Goal: Task Accomplishment & Management: Complete application form

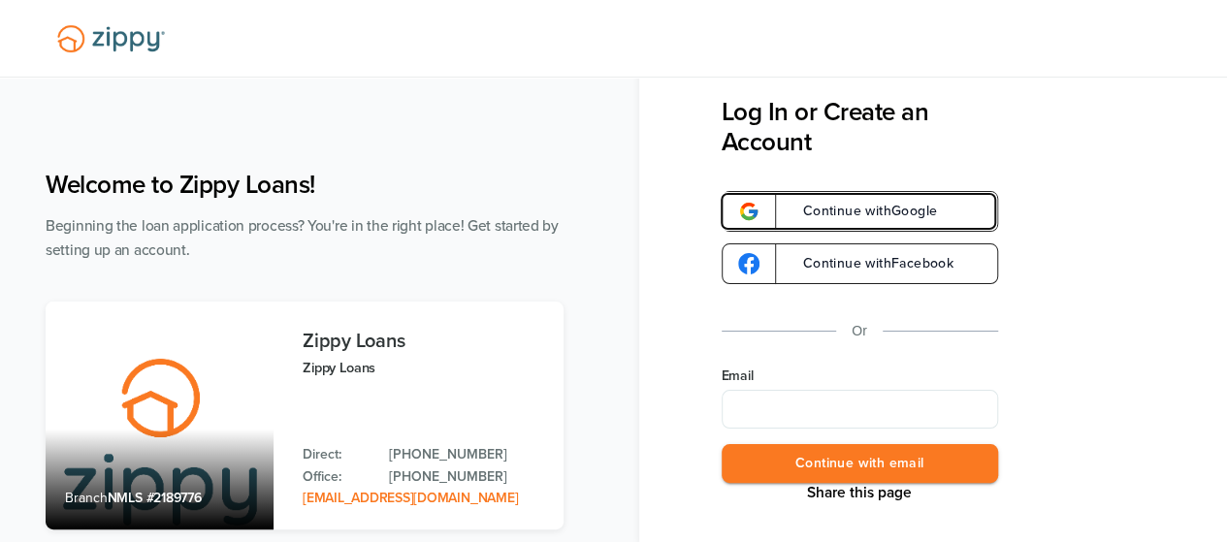
click at [946, 219] on link "Continue with Google" at bounding box center [860, 211] width 276 height 41
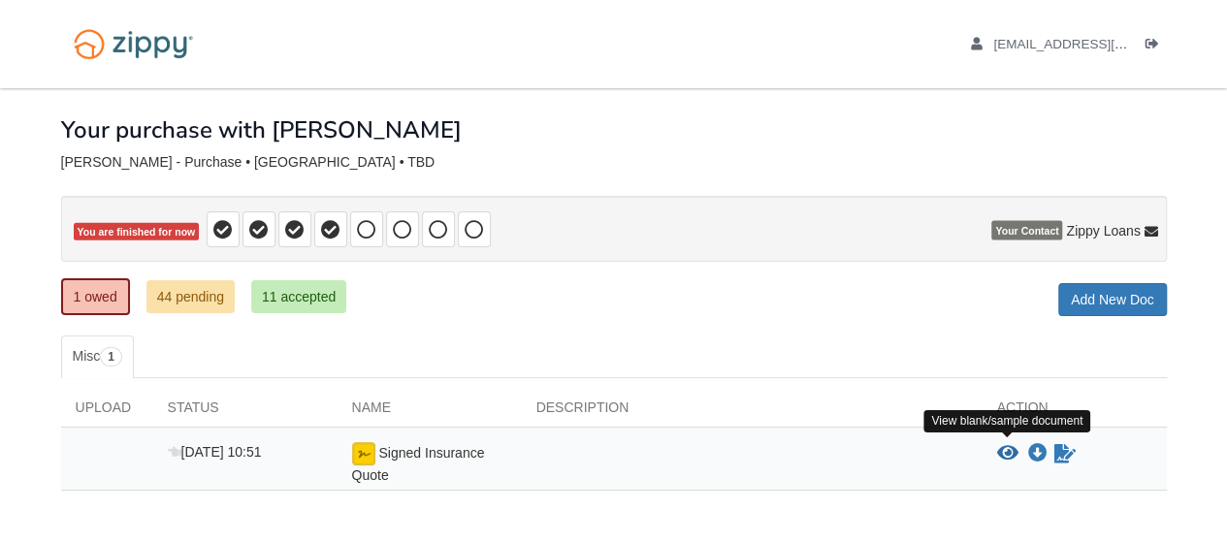
click at [1002, 449] on icon "View Signed Insurance Quote" at bounding box center [1007, 453] width 21 height 19
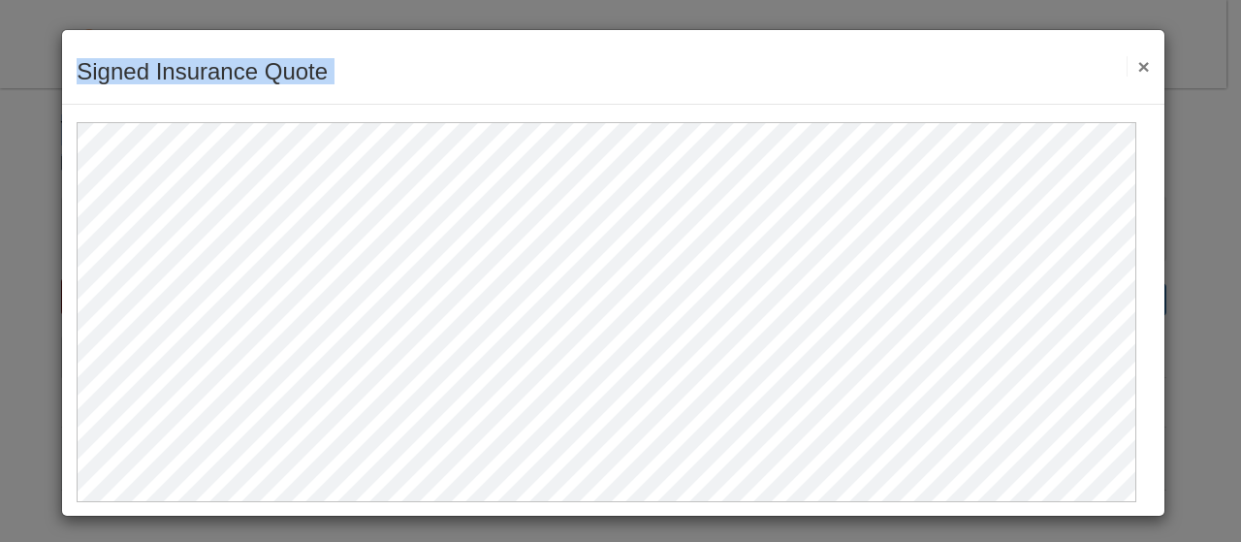
drag, startPoint x: 881, startPoint y: 69, endPoint x: 909, endPoint y: -91, distance: 162.5
click at [909, 0] on html "[EMAIL_ADDRESS][DOMAIN_NAME] Logout ×" at bounding box center [620, 323] width 1241 height 647
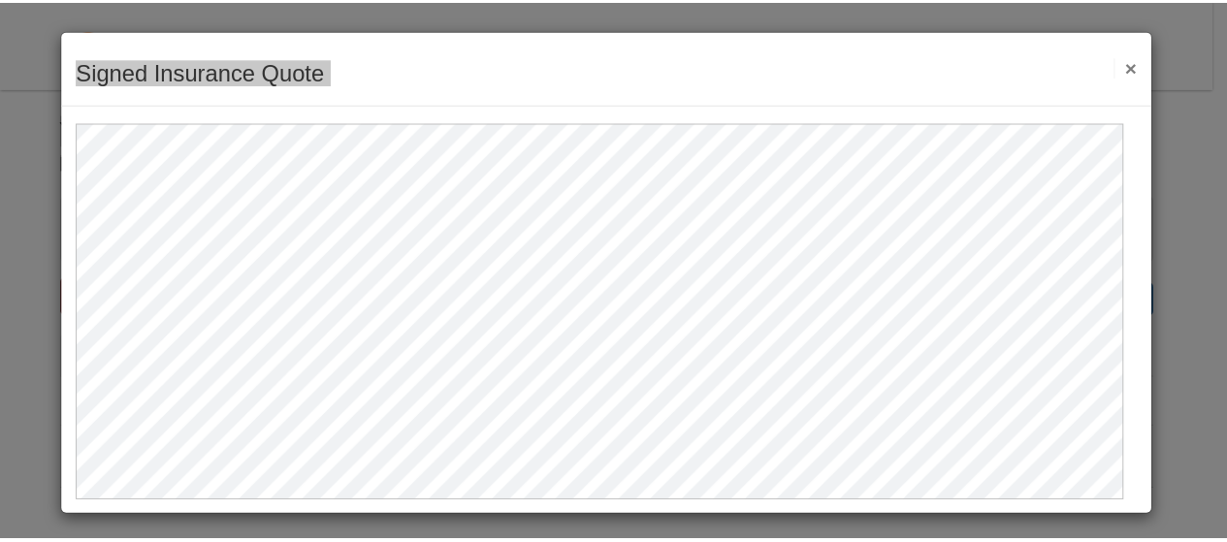
scroll to position [4, 0]
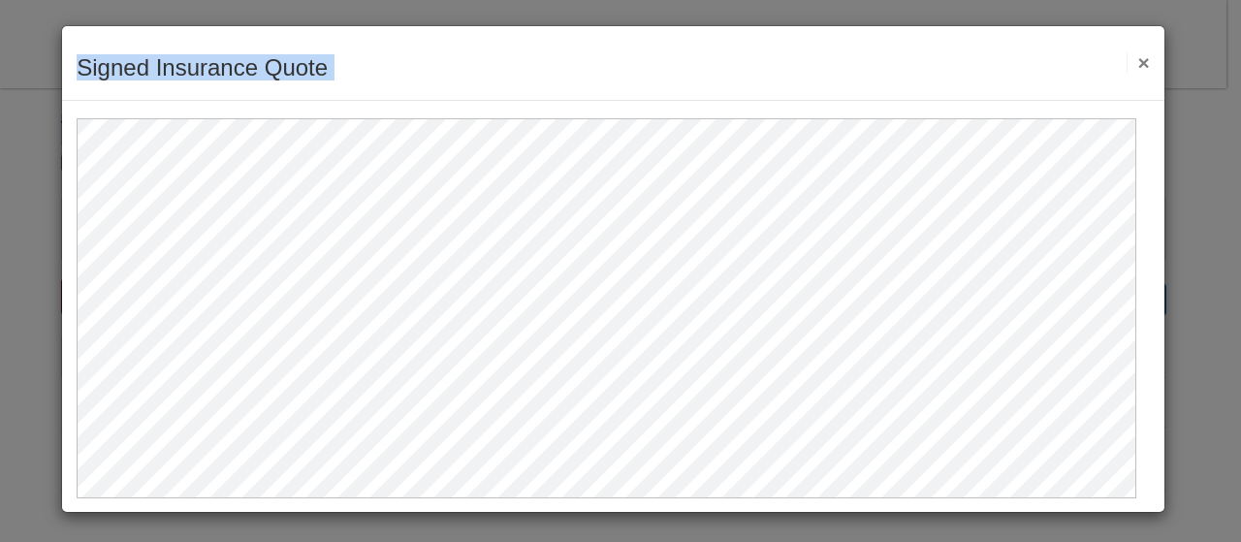
click at [1127, 63] on button "×" at bounding box center [1138, 62] width 22 height 20
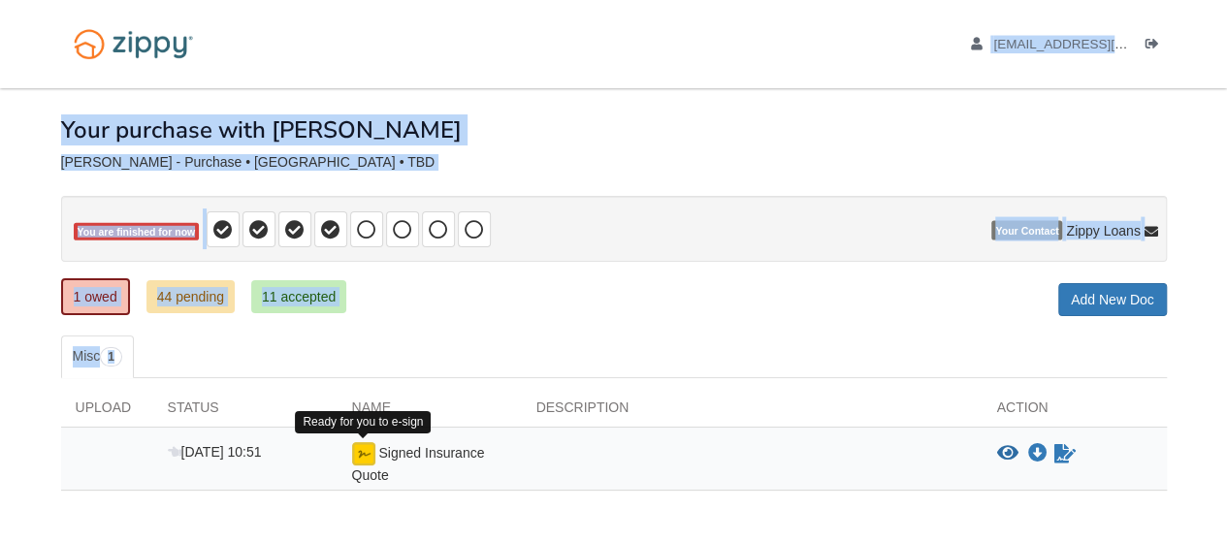
click at [363, 455] on img at bounding box center [363, 453] width 23 height 23
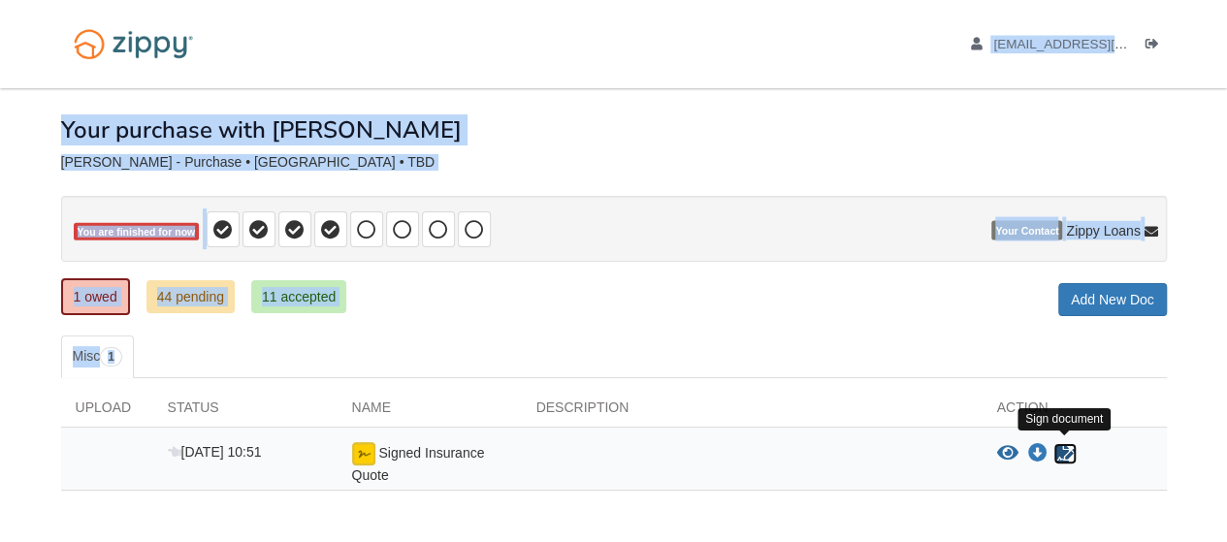
click at [1064, 444] on icon "Sign Form" at bounding box center [1064, 453] width 21 height 19
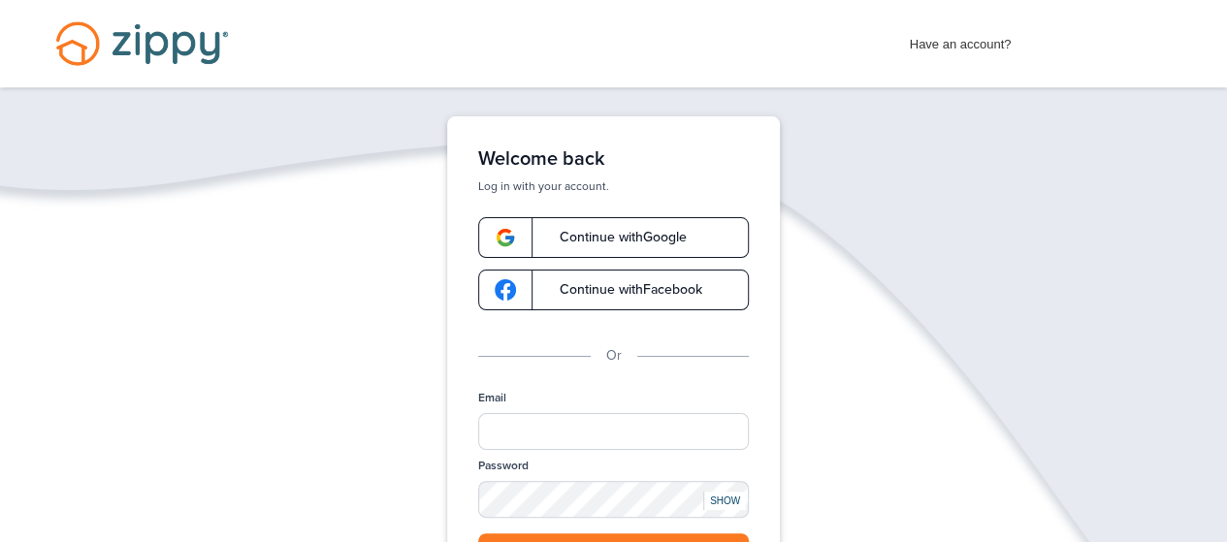
click at [606, 223] on link "Continue with Google" at bounding box center [613, 237] width 271 height 41
